Goal: Task Accomplishment & Management: Use online tool/utility

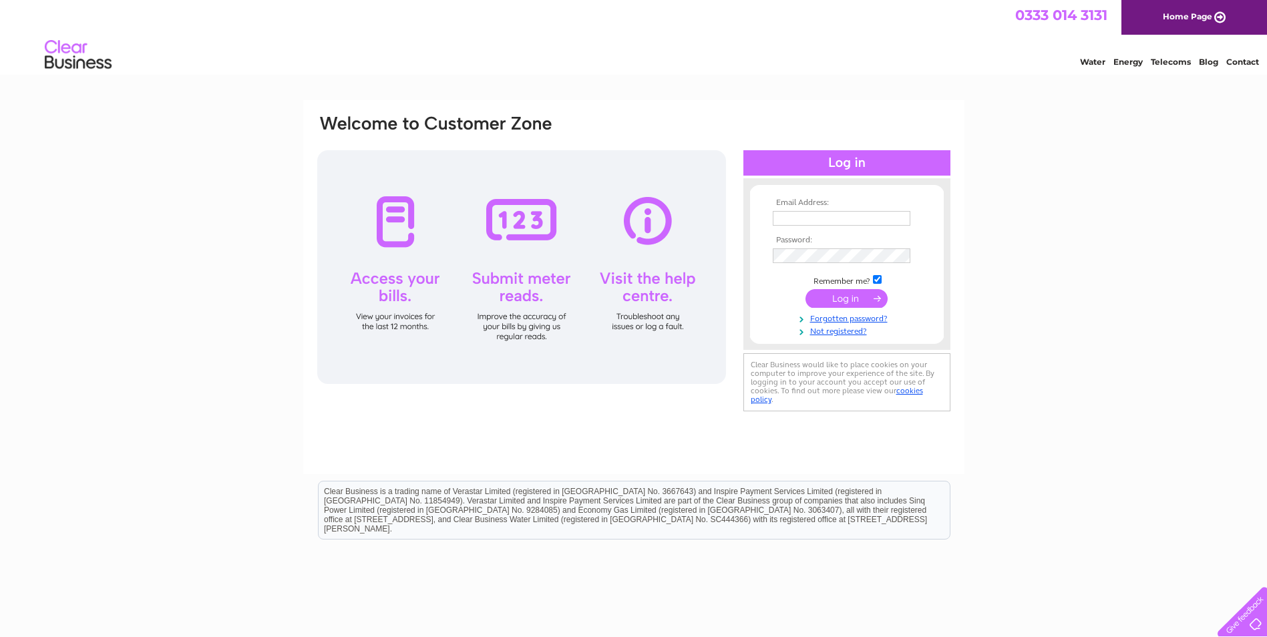
type input "enquiries@corranhouseoban.co.uk"
click at [853, 306] on input "submit" at bounding box center [847, 298] width 82 height 19
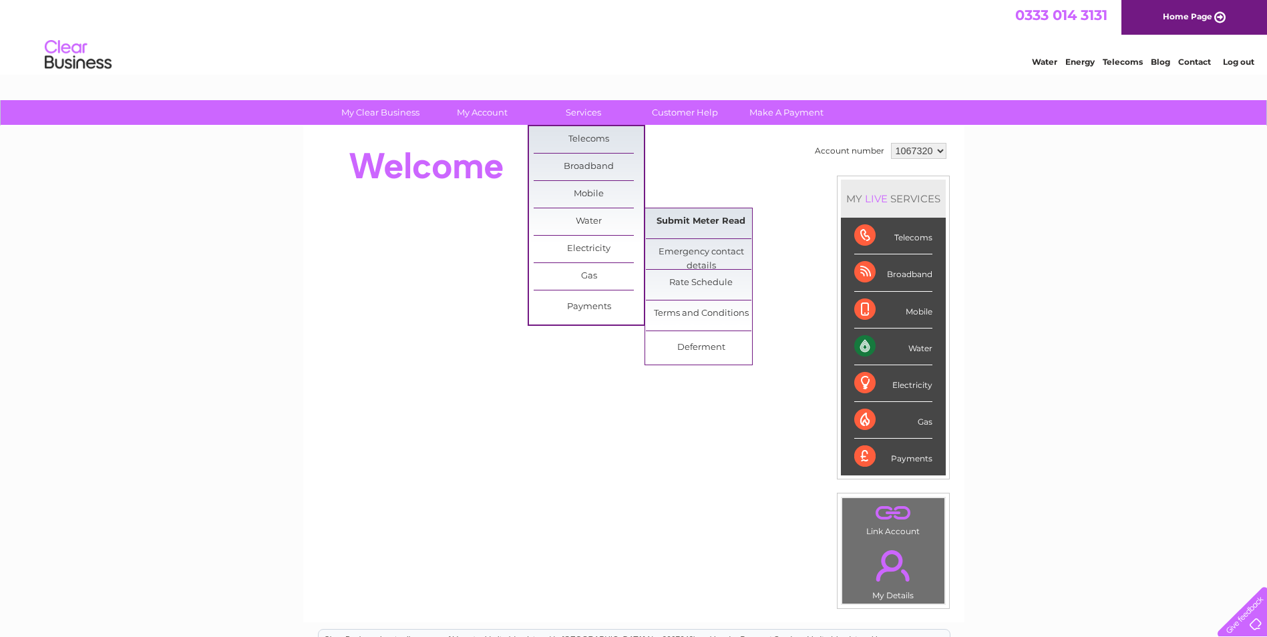
click at [733, 227] on link "Submit Meter Read" at bounding box center [701, 221] width 110 height 27
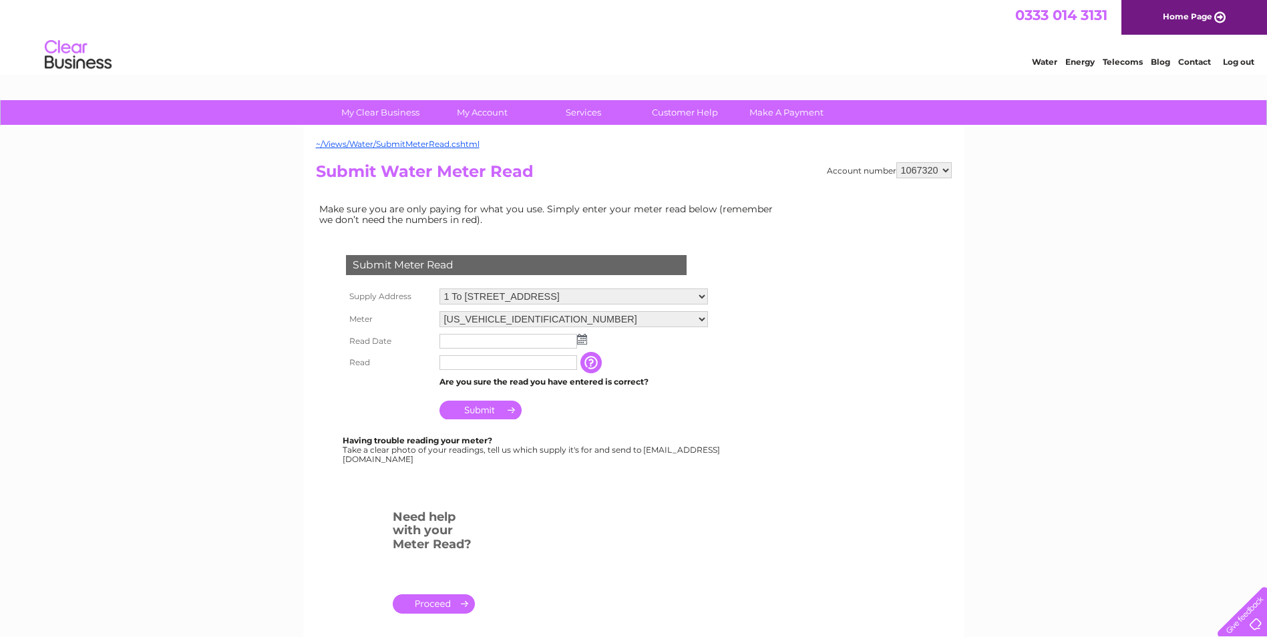
click at [478, 346] on input "text" at bounding box center [509, 341] width 138 height 15
click at [588, 341] on td at bounding box center [573, 341] width 275 height 21
click at [584, 341] on img at bounding box center [582, 339] width 10 height 11
click at [480, 399] on link "1" at bounding box center [472, 397] width 21 height 13
type input "2025/09/01"
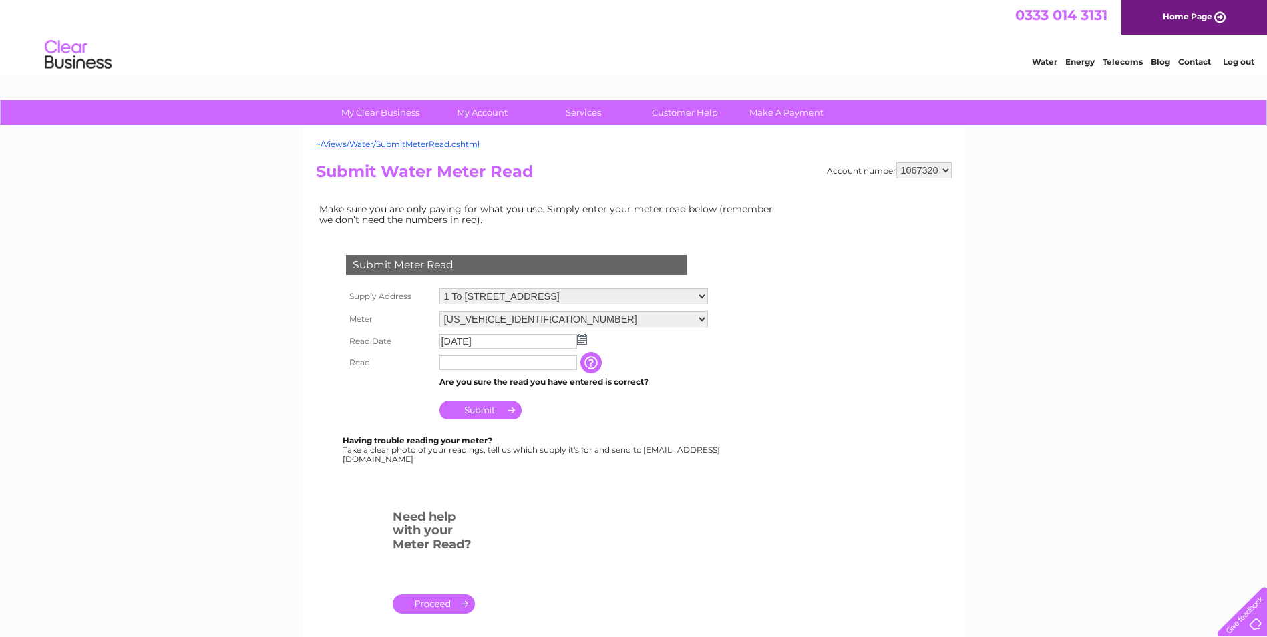
click at [481, 363] on input "text" at bounding box center [509, 362] width 138 height 15
drag, startPoint x: 499, startPoint y: 366, endPoint x: 433, endPoint y: 362, distance: 66.3
click at [433, 362] on tr "Read 10776 The reading you have just taken from your water meter. Our records i…" at bounding box center [528, 363] width 370 height 23
type input "07762"
click at [506, 418] on input "Submit" at bounding box center [481, 411] width 82 height 19
